Goal: Check status: Check status

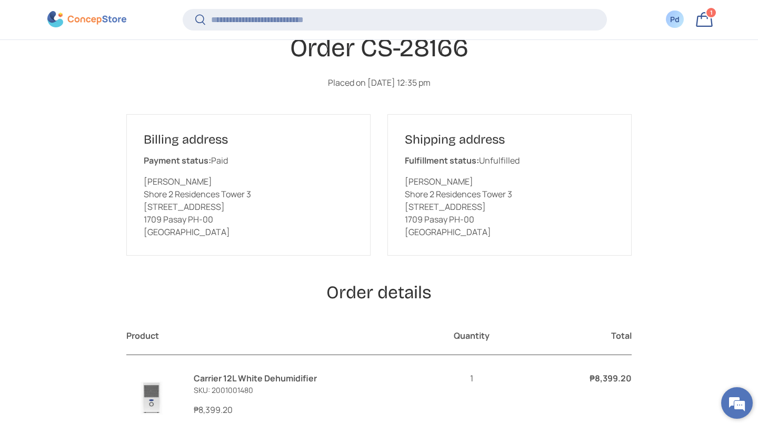
click at [733, 405] on em at bounding box center [737, 403] width 28 height 28
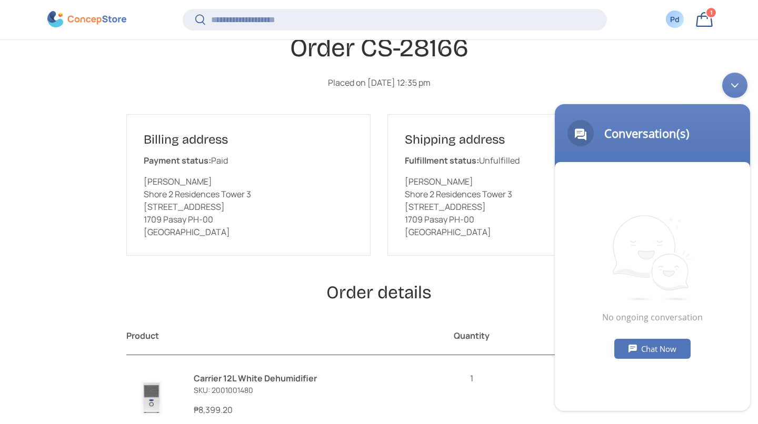
click at [336, 218] on div "Billing address Payment status: Paid [PERSON_NAME][GEOGRAPHIC_DATA] [STREET_ADD…" at bounding box center [248, 185] width 244 height 142
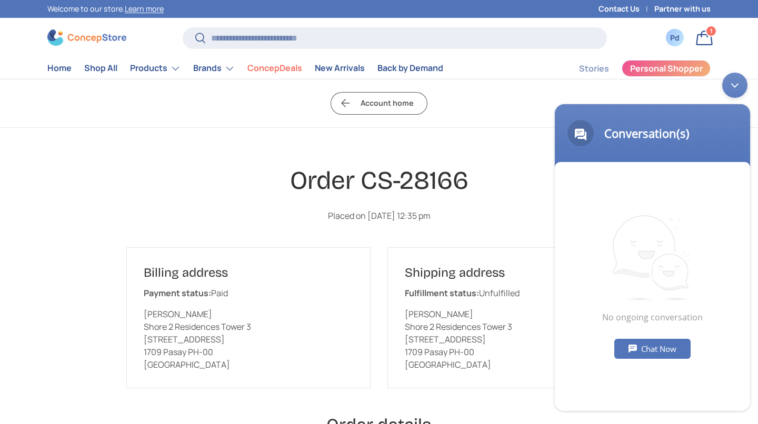
click at [731, 89] on div "Minimize live chat window" at bounding box center [734, 85] width 25 height 25
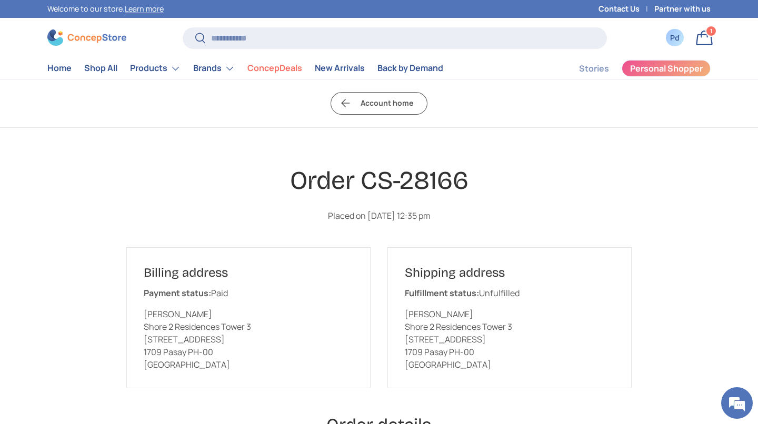
click at [383, 197] on h1 "Order CS-28166" at bounding box center [378, 181] width 505 height 32
